Goal: Find specific page/section: Find specific page/section

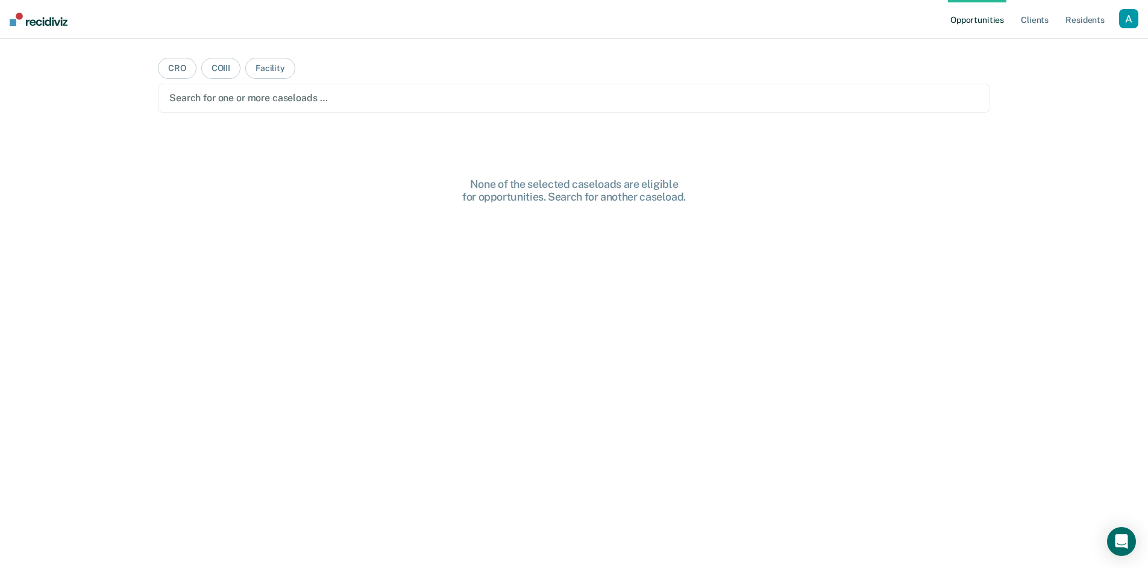
click at [1125, 22] on div "button" at bounding box center [1128, 18] width 19 height 19
click at [1081, 52] on link "Profile" at bounding box center [1080, 49] width 97 height 10
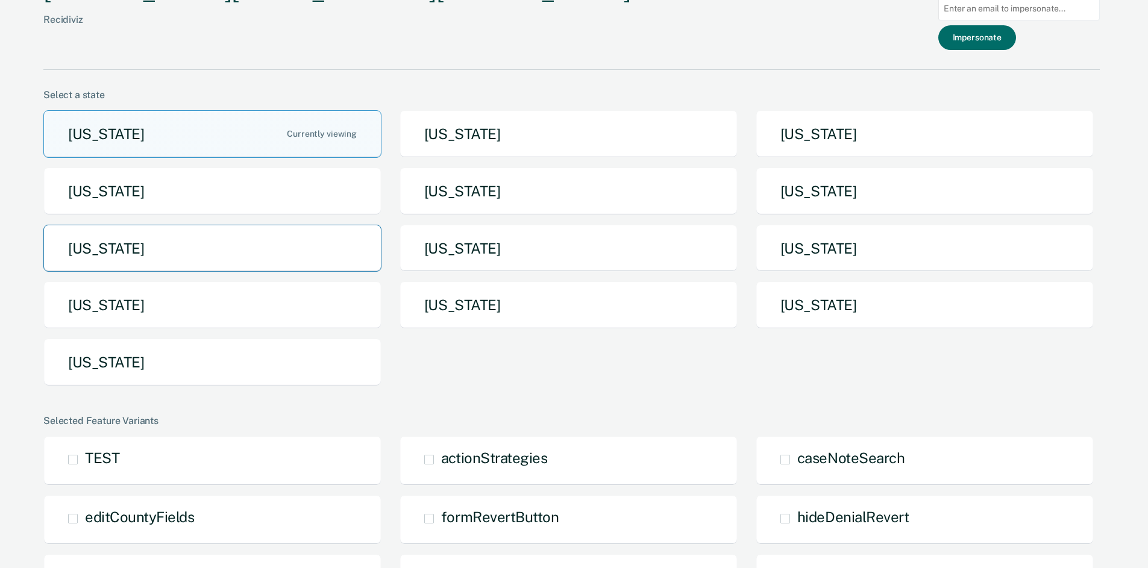
scroll to position [29, 0]
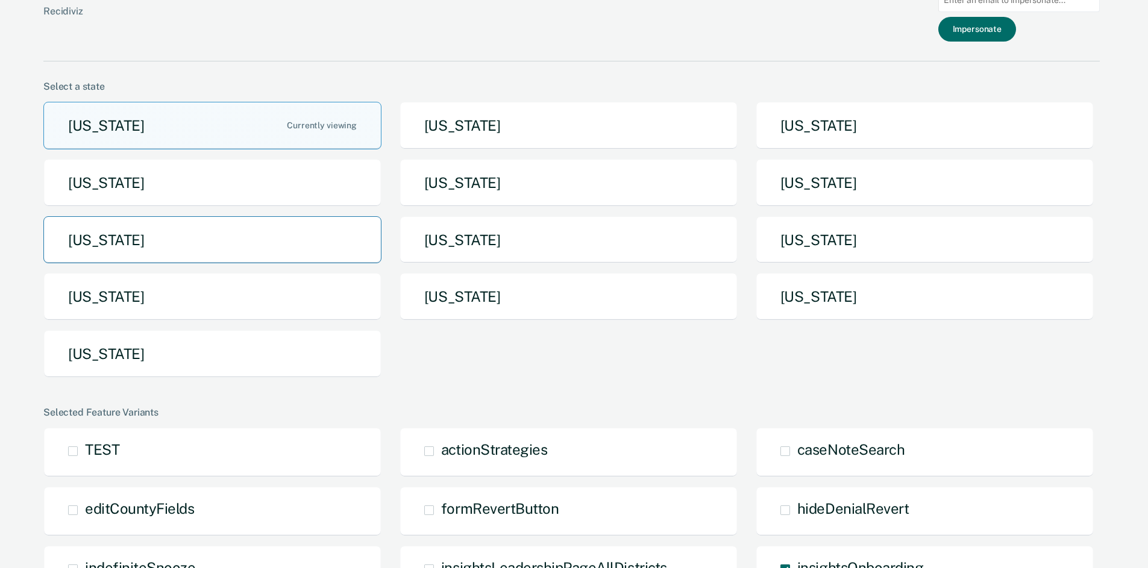
click at [83, 233] on button "[US_STATE]" at bounding box center [212, 240] width 338 height 48
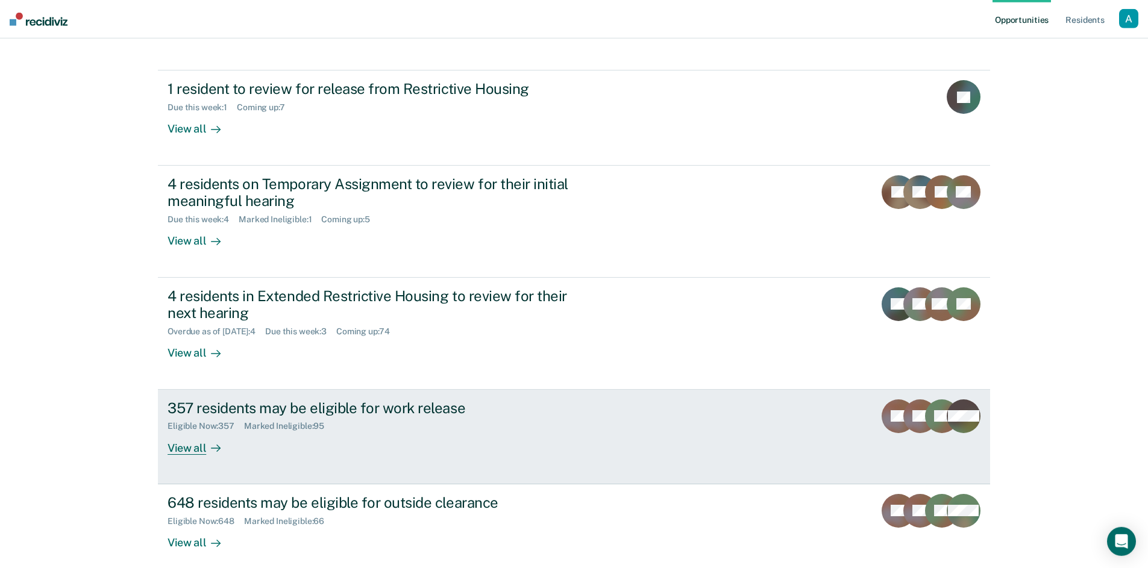
scroll to position [145, 0]
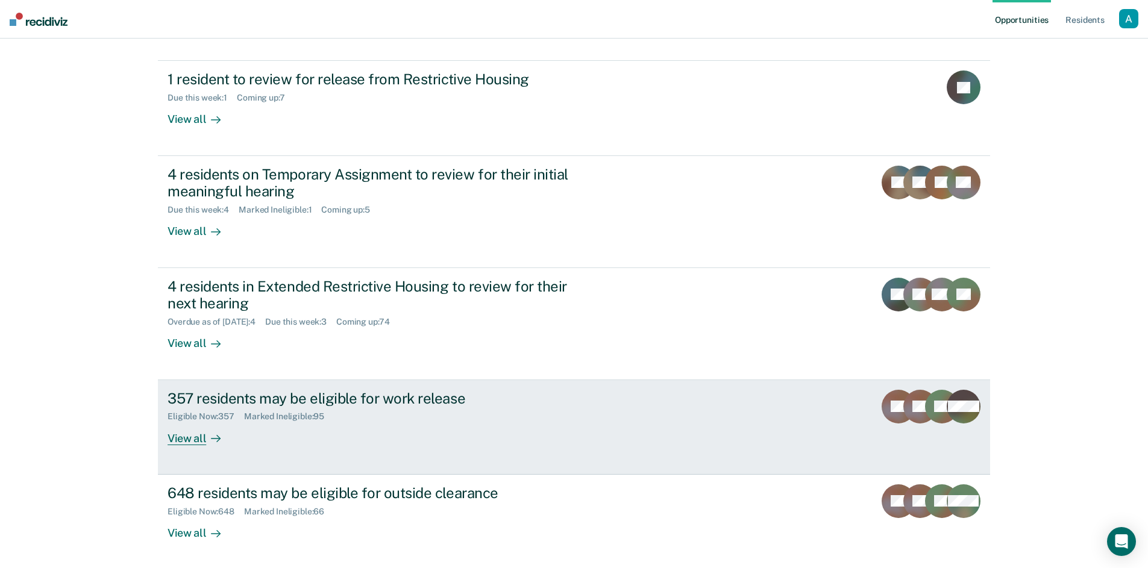
click at [400, 420] on div "357 residents may be eligible for work release Eligible Now : 357 Marked Inelig…" at bounding box center [394, 417] width 452 height 55
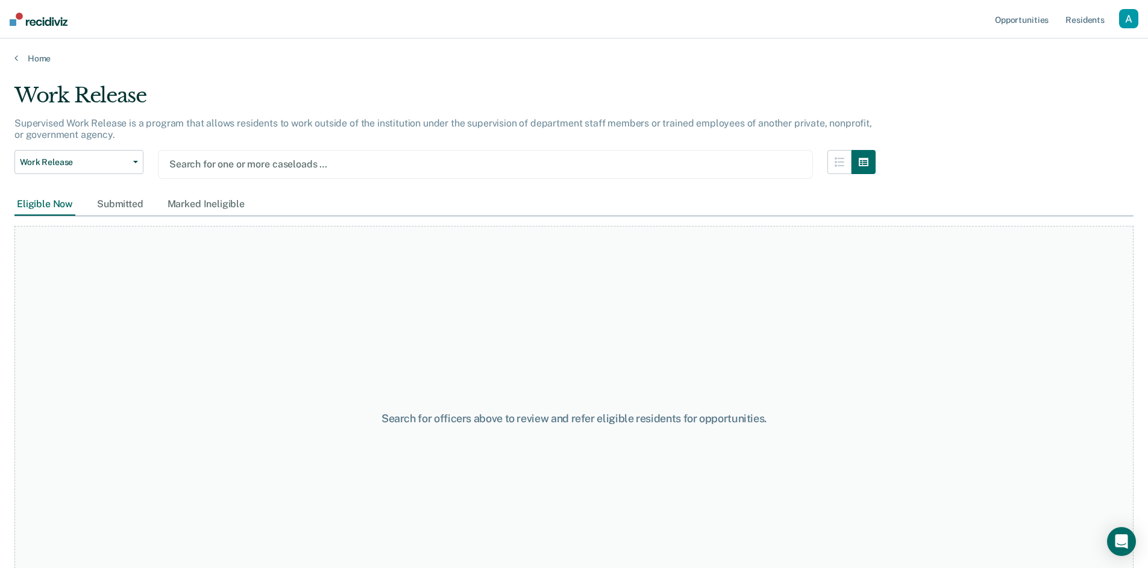
click at [301, 162] on div at bounding box center [485, 164] width 632 height 14
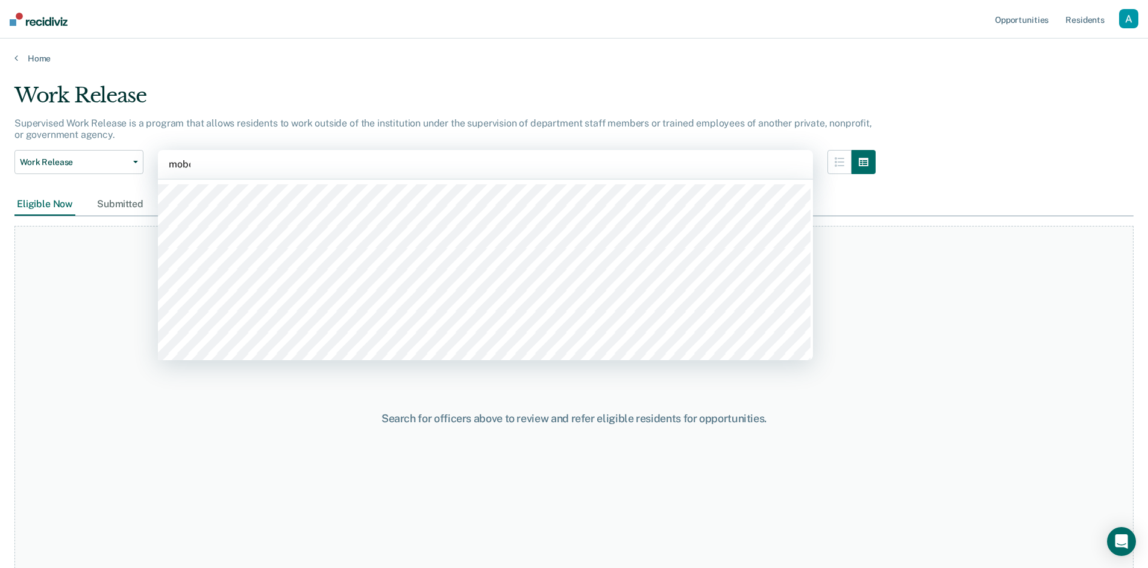
type input "moberl"
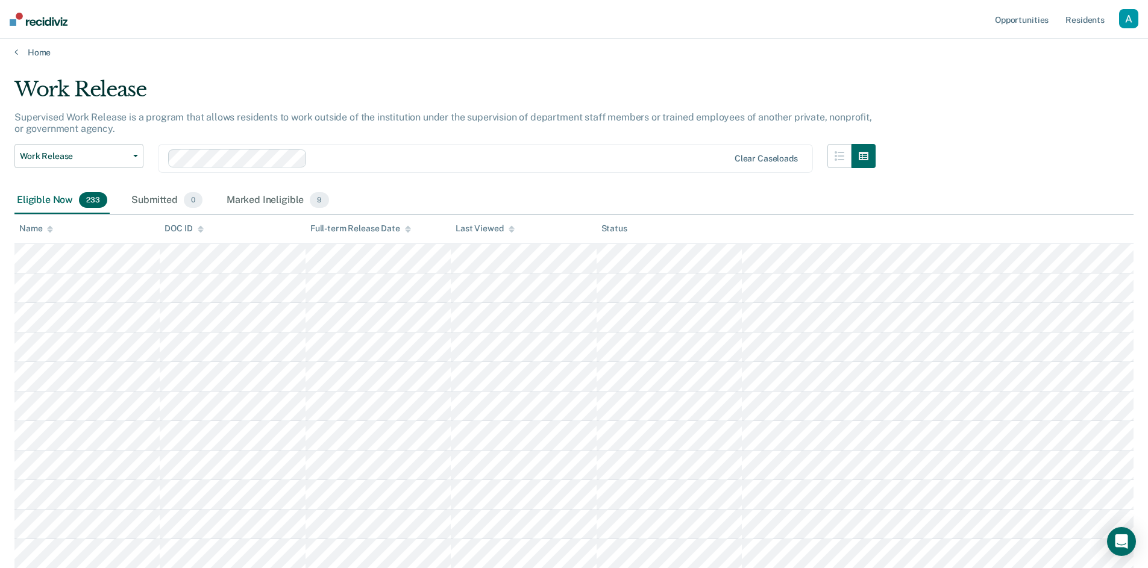
scroll to position [19, 0]
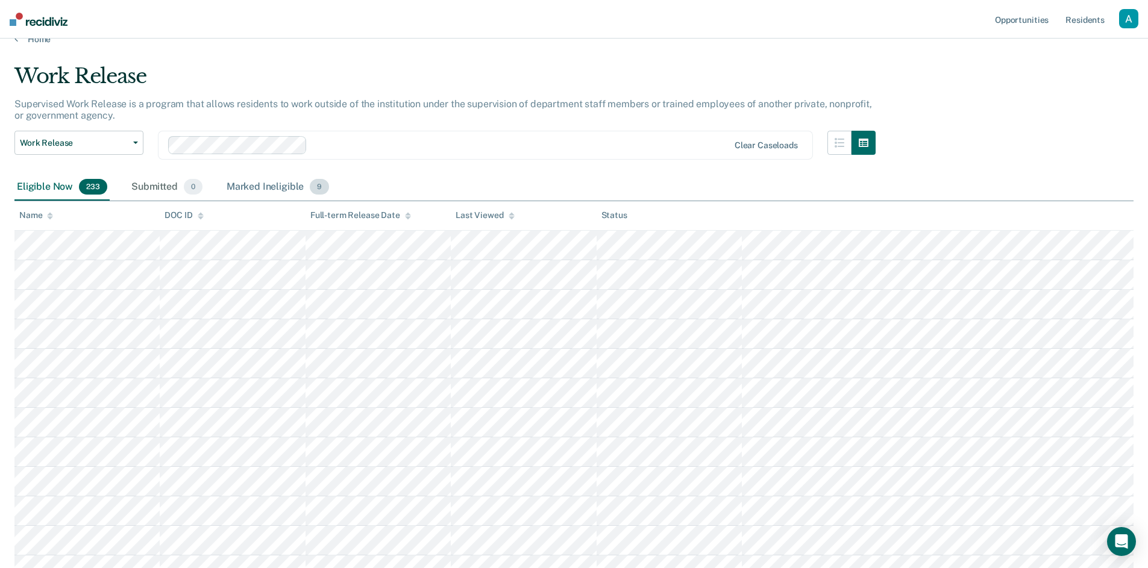
click at [269, 190] on div "Marked Ineligible 9" at bounding box center [278, 187] width 108 height 27
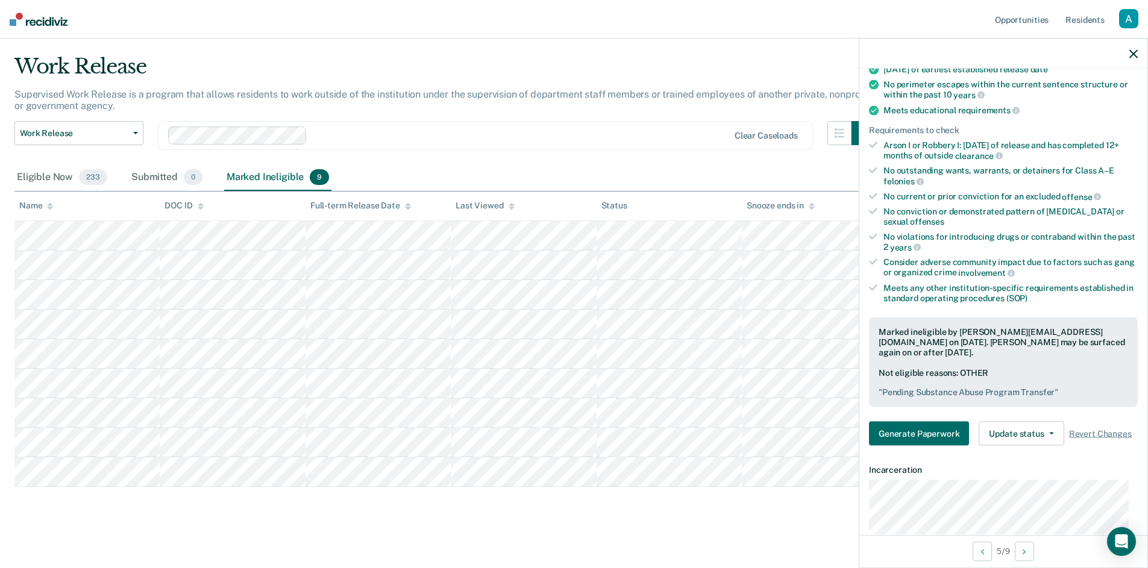
scroll to position [143, 0]
